Goal: Task Accomplishment & Management: Manage account settings

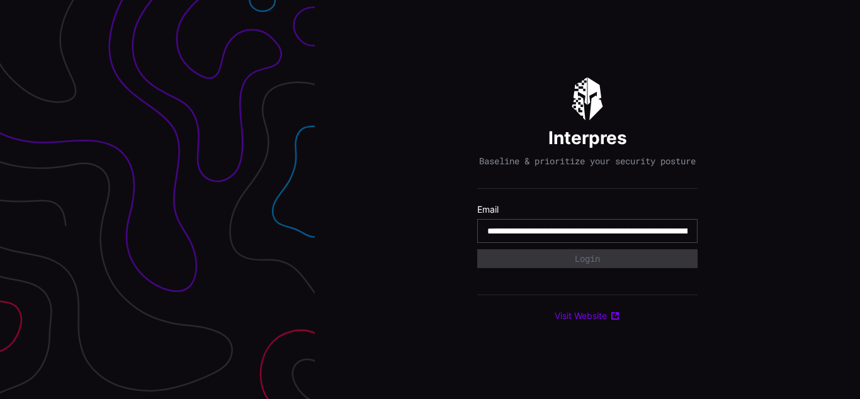
click at [587, 237] on input "**********" at bounding box center [587, 230] width 200 height 11
click at [430, 200] on div "Interpres Baseline & prioritize your security posture Email Login Visit Website" at bounding box center [587, 199] width 545 height 399
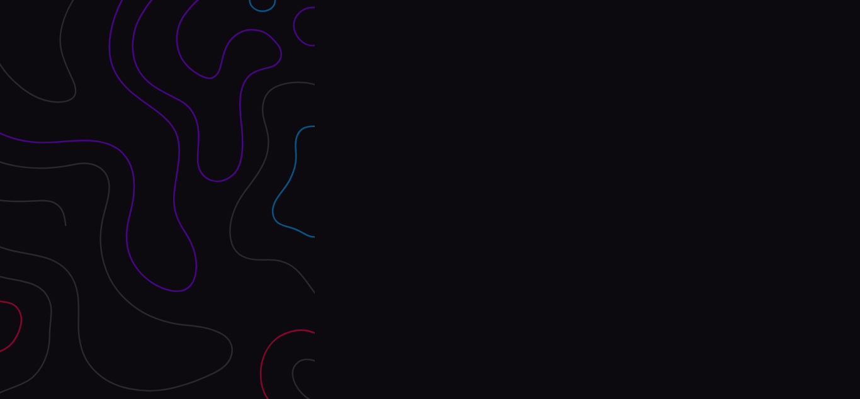
click at [430, 200] on div "Interpres Baseline & prioritize your security posture Email Login Visit Website" at bounding box center [587, 199] width 545 height 399
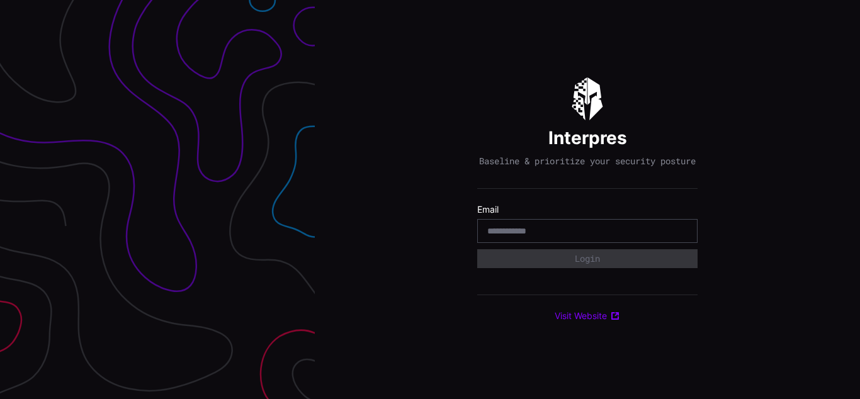
click at [430, 200] on div "Interpres Baseline & prioritize your security posture Email Login Visit Website" at bounding box center [587, 199] width 545 height 399
